Goal: Check status

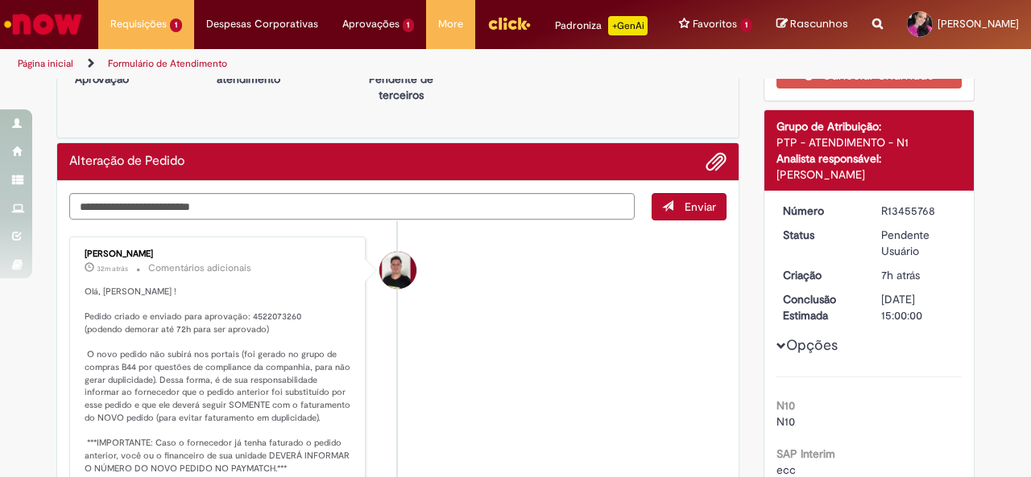
scroll to position [64, 0]
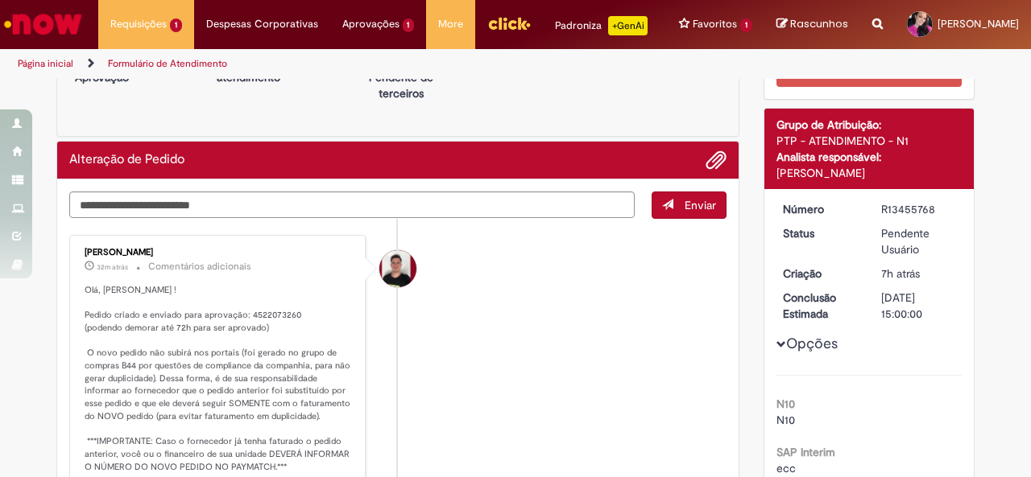
click at [267, 325] on p "Olá, Gabriela ! Pedido criado e enviado para aprovação: 4522073260 (podendo dem…" at bounding box center [219, 410] width 268 height 253
copy p "4522073260"
click at [581, 99] on div "Aguardando Aprovação Aguardando atendimento Solicitação aprovada Clique para ex…" at bounding box center [397, 76] width 683 height 121
click at [523, 356] on li "Matheus Henrique Drudi 34m atrás 34 minutos atrás Comentários adicionais Olá, G…" at bounding box center [397, 392] width 657 height 315
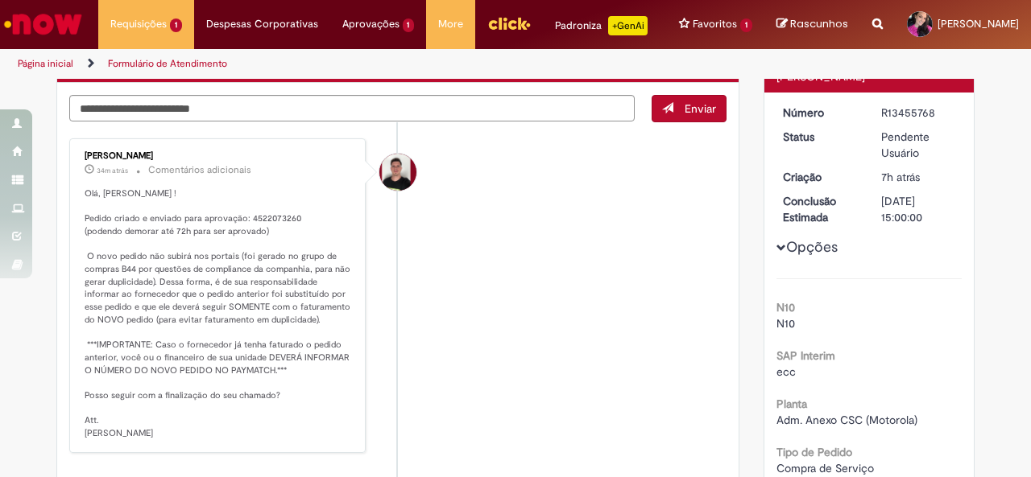
scroll to position [193, 0]
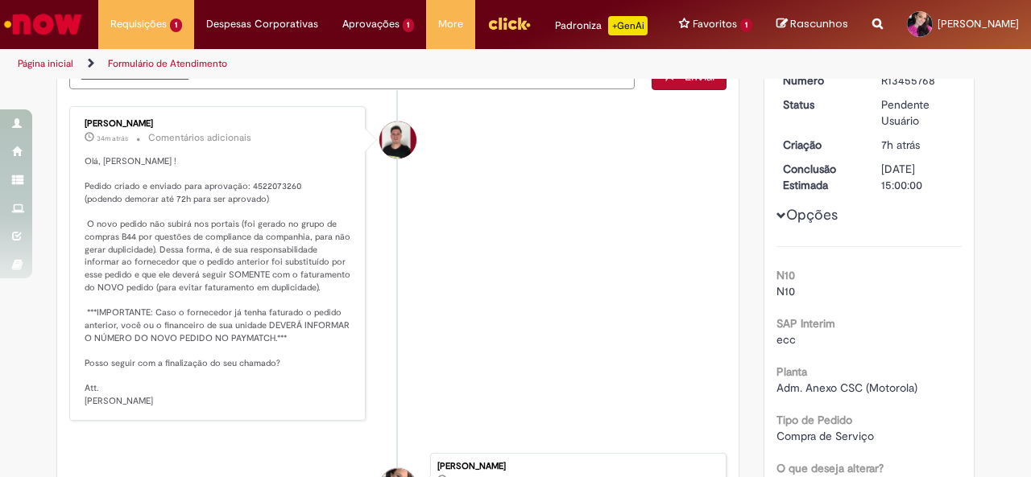
click at [523, 356] on li "Matheus Henrique Drudi 34m atrás 34 minutos atrás Comentários adicionais Olá, G…" at bounding box center [397, 263] width 657 height 315
click at [487, 35] on img "Menu Cabeçalho" at bounding box center [508, 23] width 43 height 24
click at [478, 247] on li "Matheus Henrique Drudi 35m atrás 35 minutos atrás Comentários adicionais Olá, G…" at bounding box center [397, 263] width 657 height 315
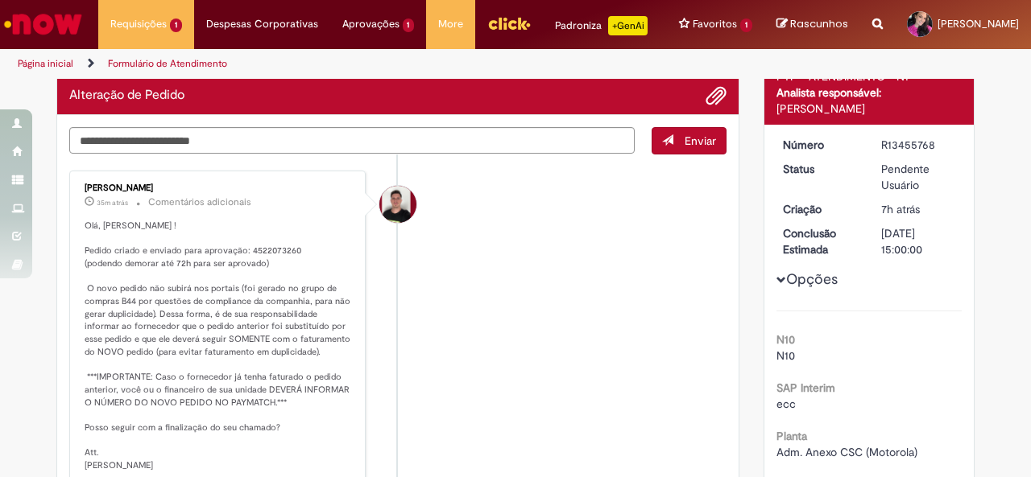
scroll to position [97, 0]
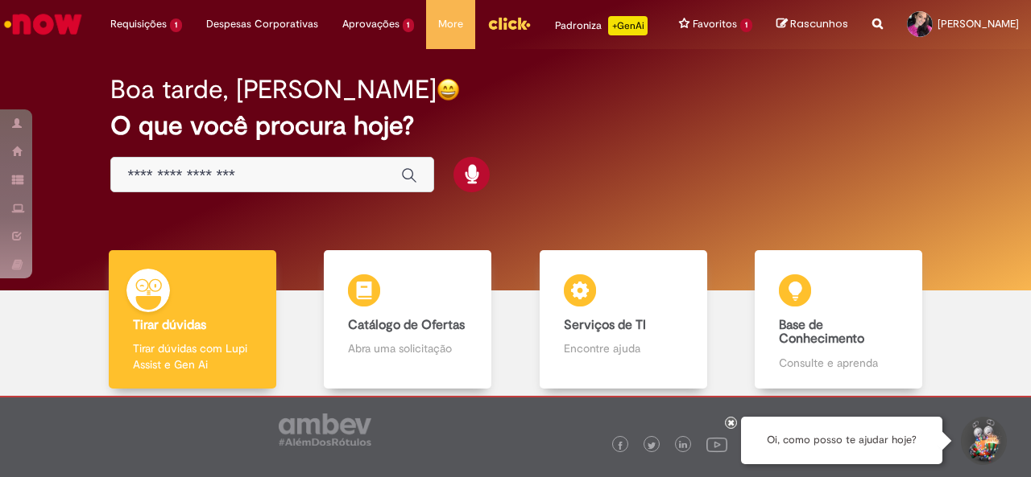
click at [238, 177] on div "Global" at bounding box center [272, 175] width 324 height 36
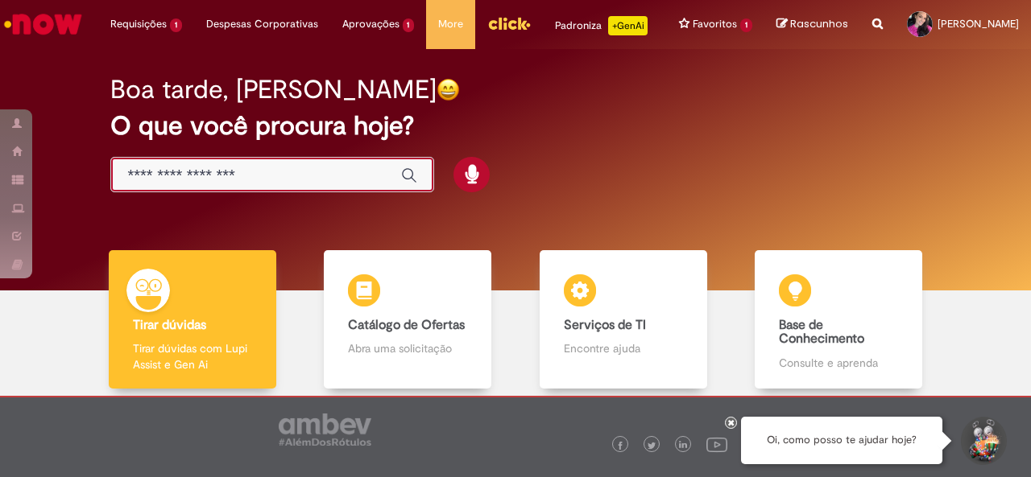
click at [248, 185] on input "Basta digitar aqui" at bounding box center [256, 176] width 258 height 19
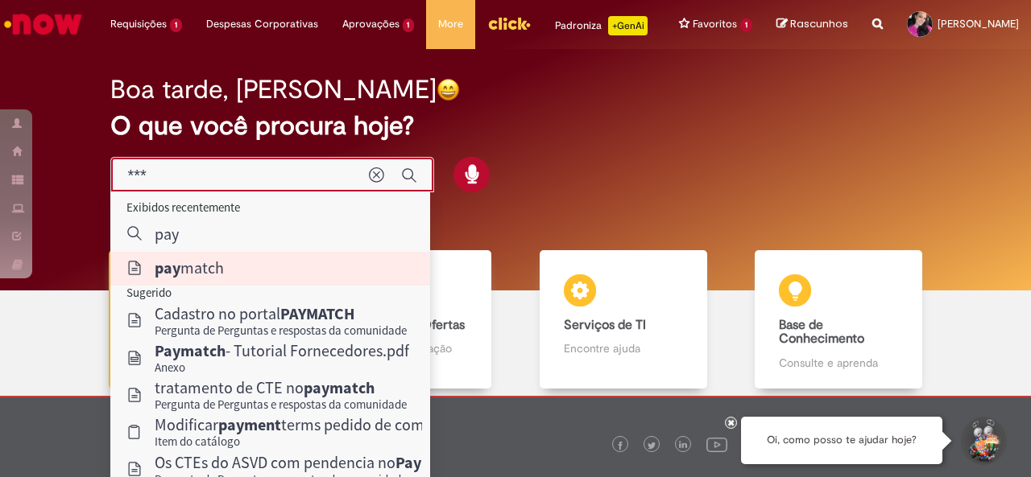
type input "********"
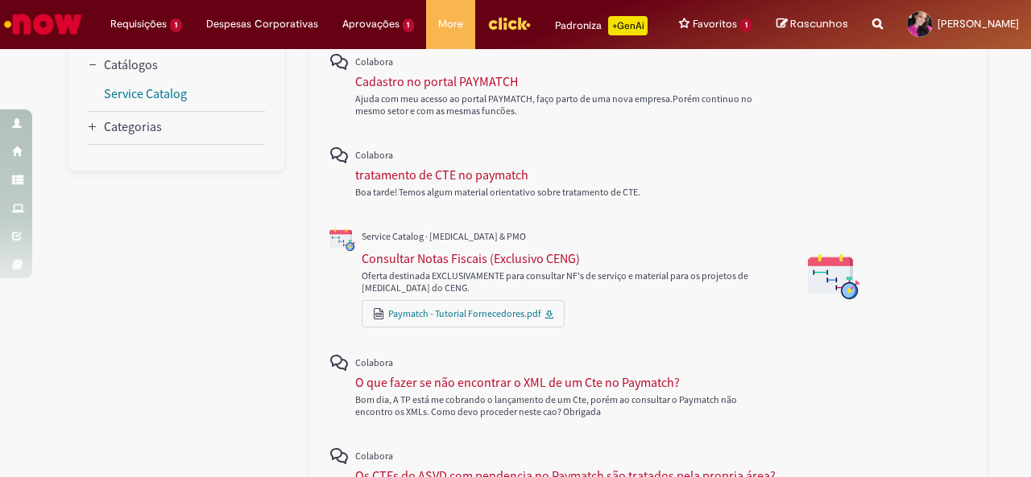
scroll to position [258, 0]
